Goal: Task Accomplishment & Management: Use online tool/utility

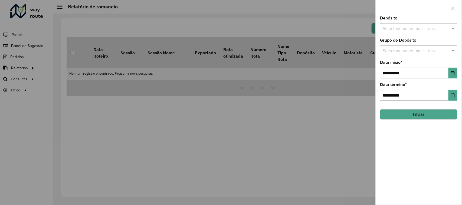
click at [91, 119] on div at bounding box center [231, 102] width 462 height 205
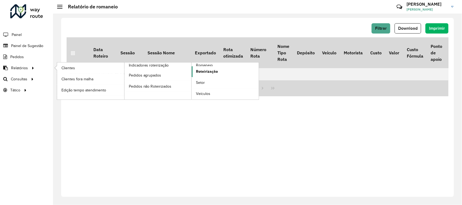
click at [204, 72] on span "Roteirização" at bounding box center [207, 72] width 22 height 6
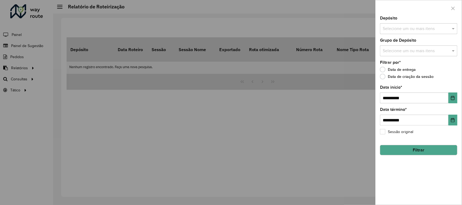
click at [408, 25] on div "Selecione um ou mais itens" at bounding box center [418, 28] width 77 height 11
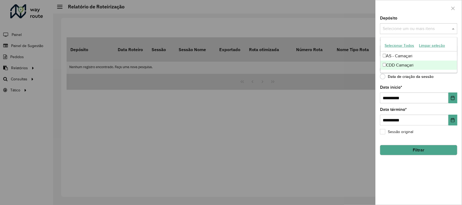
click at [401, 66] on div "CDD Camaçari" at bounding box center [418, 65] width 77 height 9
click at [439, 145] on hb-field-button "Filtrar" at bounding box center [418, 148] width 77 height 15
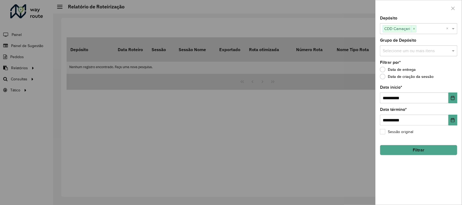
click at [438, 148] on button "Filtrar" at bounding box center [418, 150] width 77 height 10
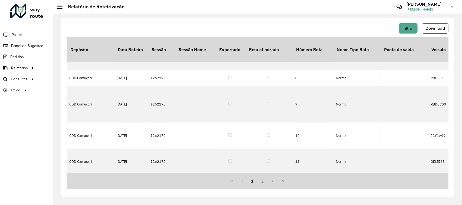
drag, startPoint x: 127, startPoint y: 173, endPoint x: 165, endPoint y: 163, distance: 40.2
click at [165, 163] on div "Depósito Data Roteiro Sessão Sessão Nome Exportado Rota otimizada Número Rota N…" at bounding box center [258, 113] width 382 height 152
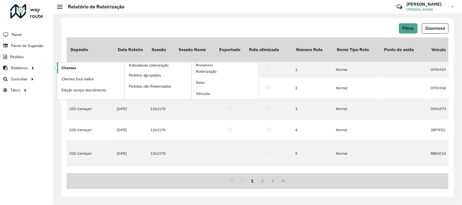
click at [69, 68] on span "Clientes" at bounding box center [68, 68] width 15 height 6
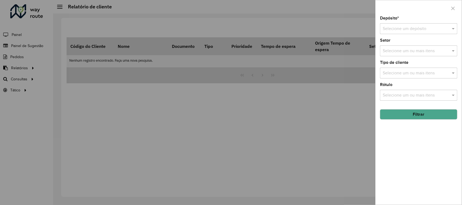
click at [381, 31] on div at bounding box center [418, 28] width 77 height 7
click at [392, 54] on span "CDD Camaçari" at bounding box center [396, 53] width 28 height 5
click at [427, 117] on button "Filtrar" at bounding box center [418, 114] width 77 height 10
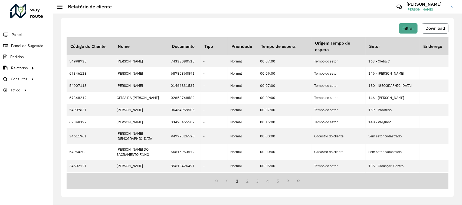
click at [428, 26] on span "Download" at bounding box center [434, 28] width 19 height 5
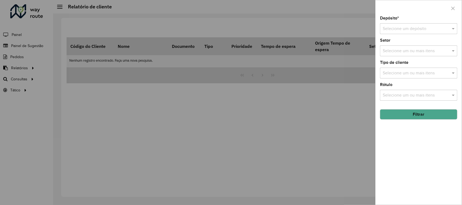
drag, startPoint x: 211, startPoint y: 100, endPoint x: 91, endPoint y: 104, distance: 119.9
click at [209, 100] on div at bounding box center [231, 102] width 462 height 205
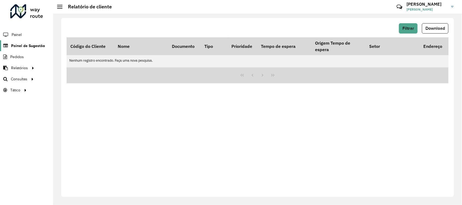
click at [28, 41] on link "Painel de Sugestão" at bounding box center [22, 45] width 45 height 11
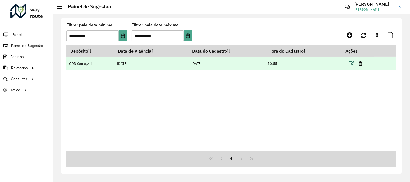
click at [353, 63] on icon at bounding box center [351, 63] width 5 height 5
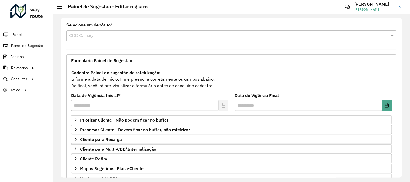
scroll to position [30, 0]
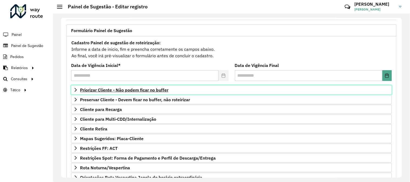
click at [144, 95] on link "Priorizar Cliente - Não podem ficar no buffer" at bounding box center [231, 89] width 321 height 9
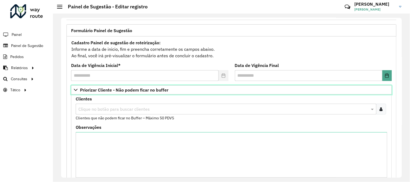
scroll to position [60, 0]
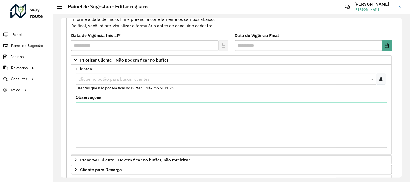
click at [383, 81] on div at bounding box center [381, 79] width 10 height 11
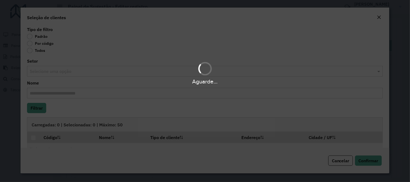
click at [45, 45] on div "Aguarde..." at bounding box center [205, 91] width 410 height 182
click at [44, 44] on div "Aguarde..." at bounding box center [205, 91] width 410 height 182
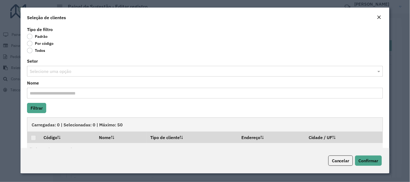
click at [34, 42] on label "Por código" at bounding box center [40, 43] width 27 height 5
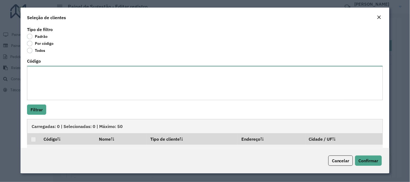
click at [59, 83] on textarea "Código" at bounding box center [205, 83] width 356 height 34
paste textarea "******** ******** ******** ******** ******** ******** ******** ******** *******…"
type textarea "******** ******** ******** ******** ******** ******** ******** ******** *******…"
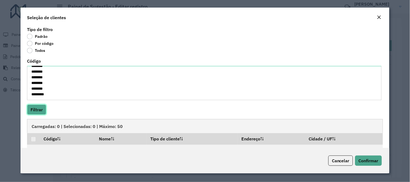
click at [36, 111] on button "Filtrar" at bounding box center [36, 110] width 19 height 10
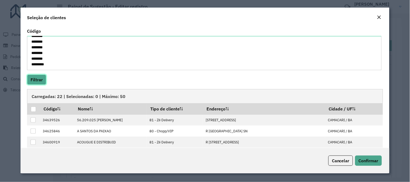
scroll to position [60, 0]
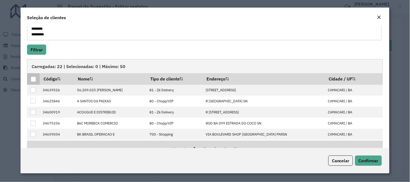
click at [33, 80] on div at bounding box center [33, 79] width 5 height 5
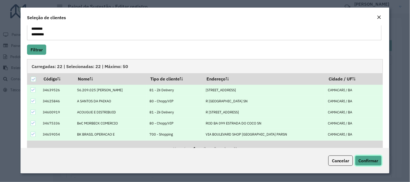
click at [363, 157] on button "Confirmar" at bounding box center [368, 161] width 27 height 10
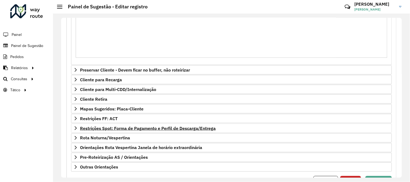
scroll to position [179, 0]
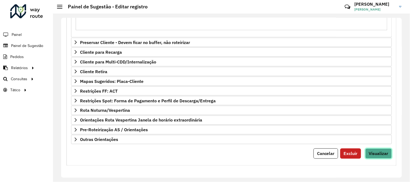
click at [385, 155] on span "Visualizar" at bounding box center [378, 153] width 19 height 5
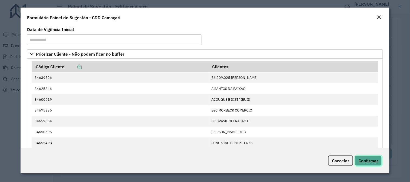
click at [381, 158] on button "Confirmar" at bounding box center [368, 161] width 27 height 10
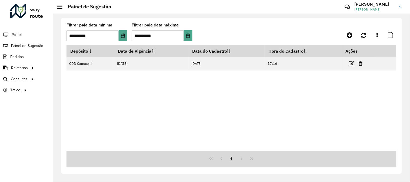
click at [352, 62] on icon at bounding box center [351, 63] width 5 height 5
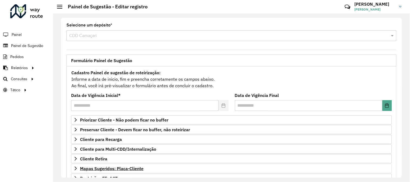
scroll to position [30, 0]
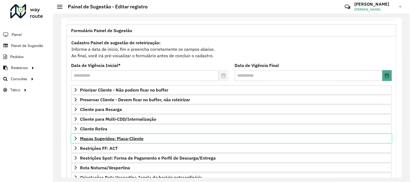
click at [115, 137] on span "Mapas Sugeridos: Placa-Cliente" at bounding box center [112, 139] width 64 height 4
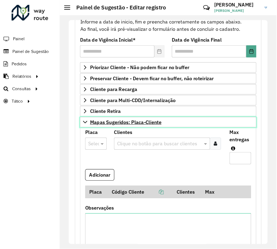
scroll to position [60, 0]
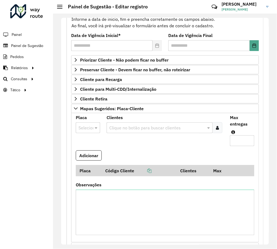
click at [132, 129] on input "text" at bounding box center [157, 128] width 98 height 6
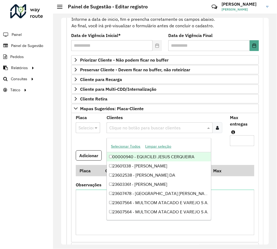
paste input "****"
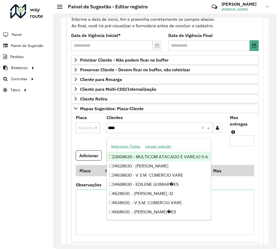
click at [110, 131] on input "****" at bounding box center [154, 128] width 93 height 6
type input "*****"
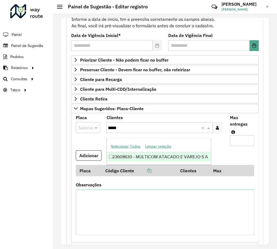
click at [171, 159] on div "23608630 - MULTICOM ATACADO E VAREJO S A" at bounding box center [159, 157] width 104 height 9
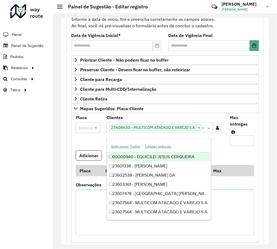
click at [235, 145] on input "Max entregas" at bounding box center [242, 141] width 24 height 11
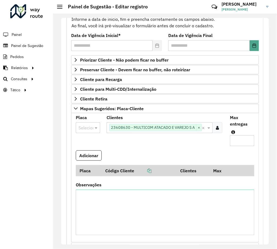
type input "*"
click at [89, 131] on div at bounding box center [88, 127] width 24 height 7
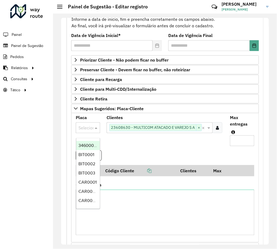
paste input "*******"
type input "*"
type input "*******"
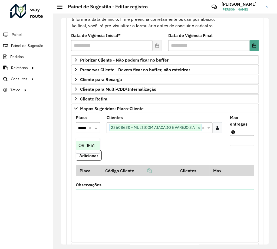
scroll to position [0, 11]
click at [94, 149] on div "QRL1B51" at bounding box center [88, 145] width 24 height 9
click at [95, 155] on button "Adicionar" at bounding box center [89, 156] width 26 height 10
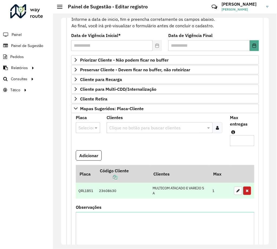
click at [82, 196] on td "QRL1B51" at bounding box center [86, 191] width 21 height 16
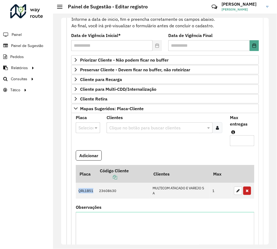
copy td "QRL1B51"
click at [159, 133] on div "Clique no botão para buscar clientes" at bounding box center [160, 128] width 106 height 11
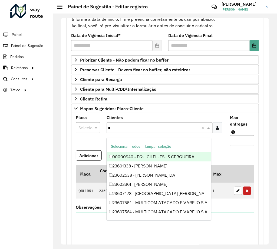
paste input "****"
type input "*****"
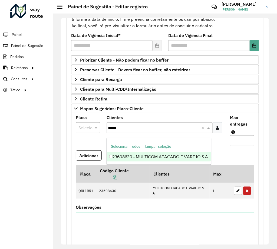
click at [178, 157] on div "23608630 - MULTICOM ATACADO E VAREJO S A" at bounding box center [159, 157] width 104 height 9
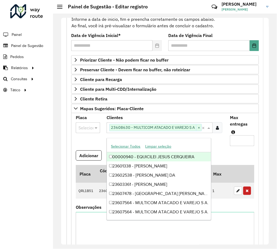
click at [231, 141] on input "Max entregas" at bounding box center [242, 141] width 24 height 11
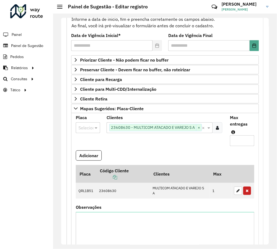
type input "*"
click at [81, 127] on input "text" at bounding box center [82, 128] width 8 height 6
type input "*******"
click at [88, 143] on span "QRL9A41" at bounding box center [86, 145] width 17 height 5
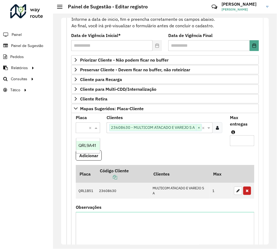
scroll to position [0, 0]
click at [97, 157] on button "Adicionar" at bounding box center [89, 156] width 26 height 10
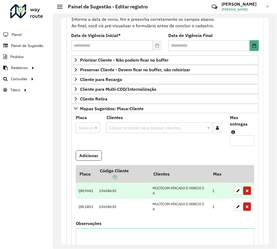
click at [87, 197] on td "QRL9A41" at bounding box center [86, 191] width 21 height 16
copy td "QRL9A41"
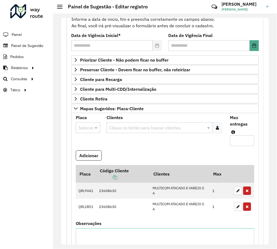
click at [117, 131] on input "text" at bounding box center [157, 128] width 98 height 6
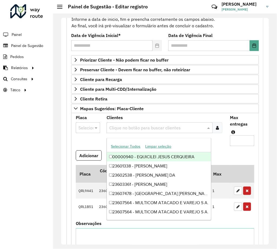
paste input "*****"
type input "*****"
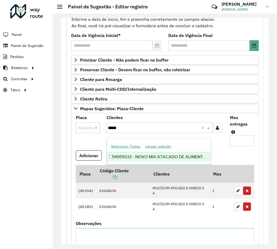
click at [153, 156] on div "54959333 - NOVO MIX ATACADO DE ALIMENTOS LTDA" at bounding box center [159, 157] width 104 height 9
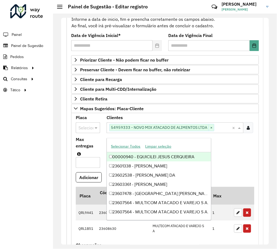
click at [86, 163] on input "Max entregas" at bounding box center [88, 162] width 24 height 11
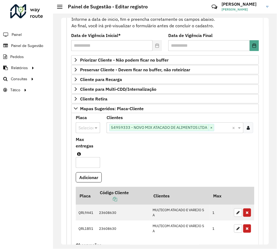
type input "*"
click at [89, 131] on div at bounding box center [88, 127] width 24 height 7
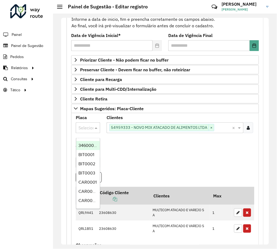
paste input "*******"
type input "*******"
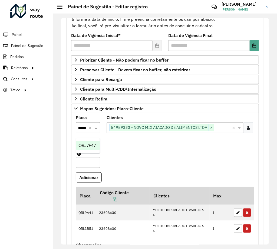
click at [88, 142] on div "QRJ7E47" at bounding box center [88, 145] width 24 height 9
click at [92, 178] on button "Adicionar" at bounding box center [89, 178] width 26 height 10
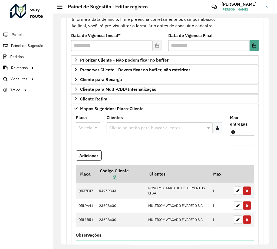
click at [119, 128] on input "text" at bounding box center [157, 128] width 98 height 6
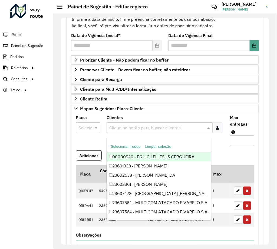
click at [92, 131] on div at bounding box center [88, 127] width 24 height 7
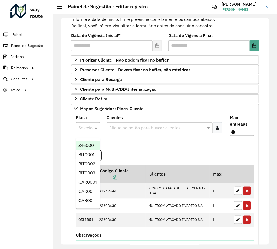
paste input "*******"
type input "*******"
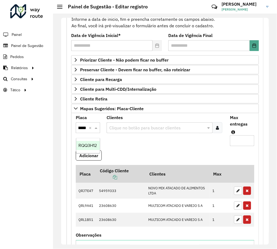
click at [88, 144] on span "RQQ3H12" at bounding box center [87, 145] width 18 height 5
click at [175, 131] on input "text" at bounding box center [157, 128] width 98 height 6
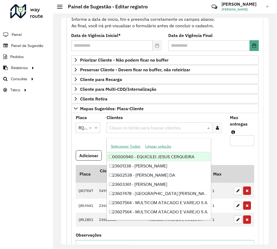
paste input "*****"
type input "*****"
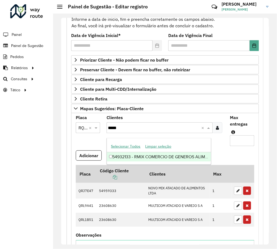
click at [151, 156] on div "54932133 - RMIX COMERCIO DE GENEROS ALIMENTICIOS LT" at bounding box center [159, 157] width 104 height 9
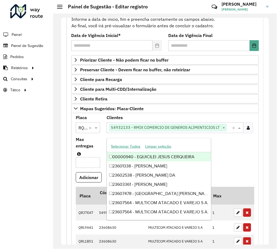
click at [94, 163] on input "*" at bounding box center [88, 162] width 24 height 11
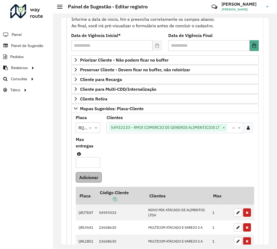
type input "**"
click at [93, 180] on button "Adicionar" at bounding box center [89, 178] width 26 height 10
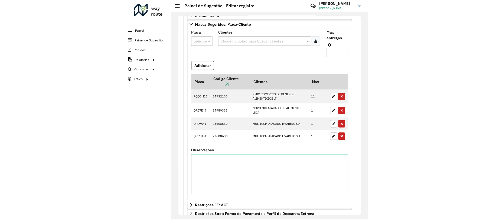
scroll to position [253, 0]
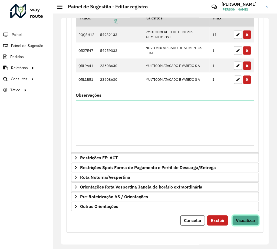
click at [252, 205] on button "Visualizar" at bounding box center [245, 221] width 27 height 10
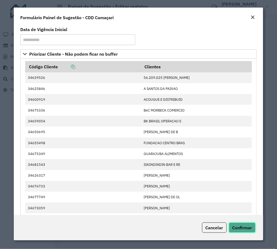
click at [249, 205] on span "Confirmar" at bounding box center [242, 227] width 20 height 5
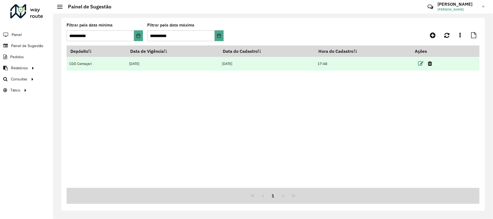
click at [421, 64] on icon at bounding box center [420, 63] width 5 height 5
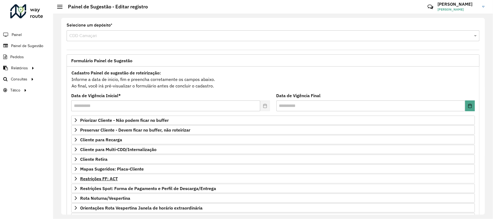
scroll to position [53, 0]
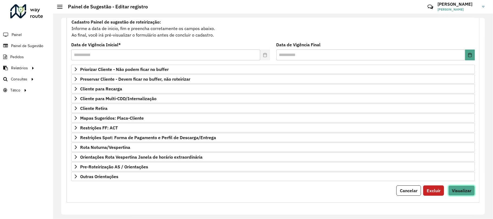
click at [456, 190] on span "Visualizar" at bounding box center [460, 190] width 19 height 5
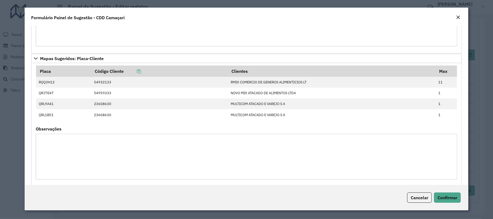
scroll to position [427, 0]
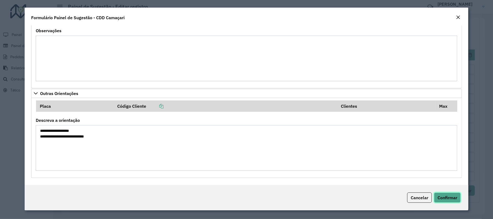
click at [441, 193] on button "Confirmar" at bounding box center [447, 197] width 27 height 10
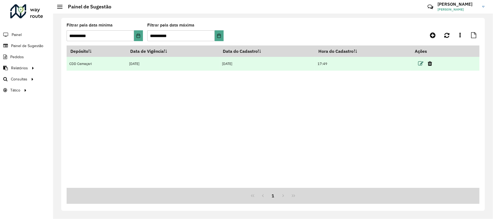
click at [421, 62] on icon at bounding box center [420, 63] width 5 height 5
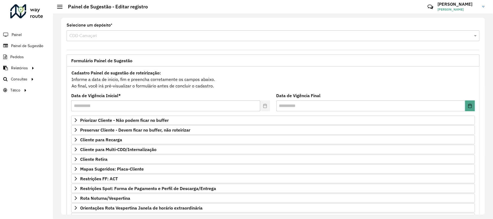
scroll to position [53, 0]
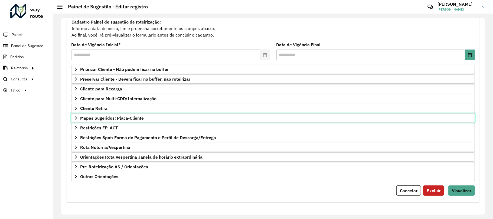
click at [110, 113] on link "Mapas Sugeridos: Placa-Cliente" at bounding box center [272, 117] width 403 height 9
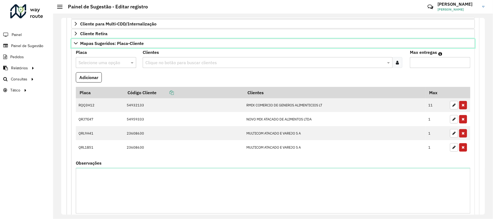
scroll to position [0, 0]
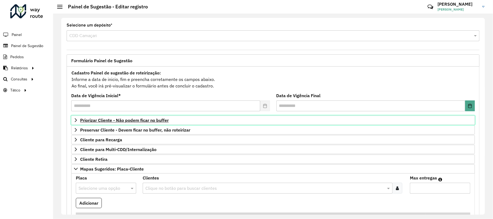
click at [164, 120] on span "Priorizar Cliente - Não podem ficar no buffer" at bounding box center [124, 120] width 88 height 4
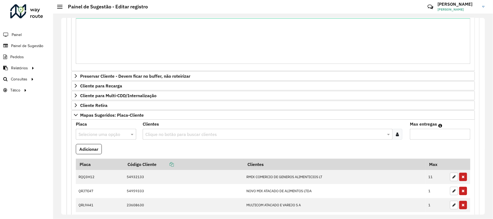
scroll to position [353, 0]
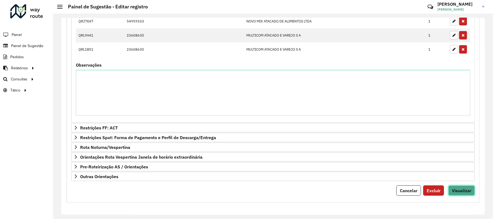
click at [455, 185] on button "Visualizar" at bounding box center [461, 190] width 27 height 10
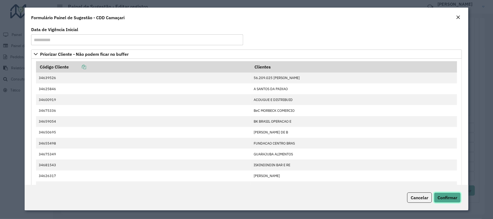
click at [451, 199] on span "Confirmar" at bounding box center [447, 197] width 20 height 5
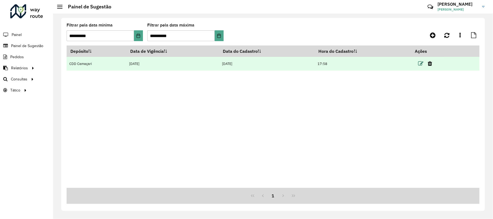
click at [421, 64] on icon at bounding box center [420, 63] width 5 height 5
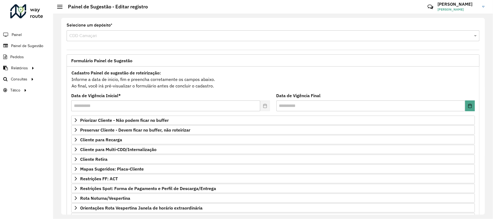
drag, startPoint x: 484, startPoint y: 49, endPoint x: 483, endPoint y: 137, distance: 88.2
click at [461, 137] on div "**********" at bounding box center [272, 116] width 423 height 197
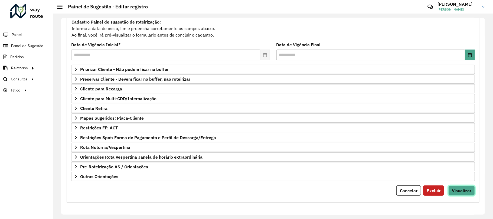
click at [454, 188] on span "Visualizar" at bounding box center [460, 190] width 19 height 5
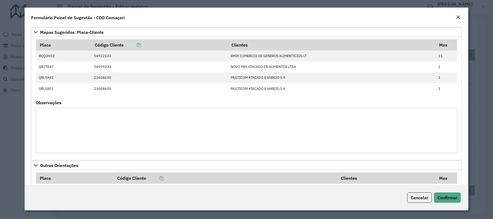
scroll to position [427, 0]
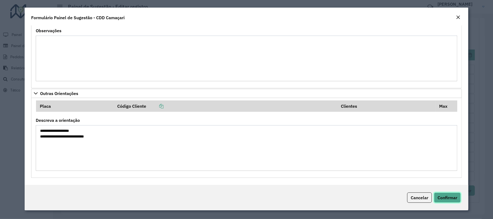
click at [439, 195] on span "Confirmar" at bounding box center [447, 197] width 20 height 5
